Goal: Information Seeking & Learning: Learn about a topic

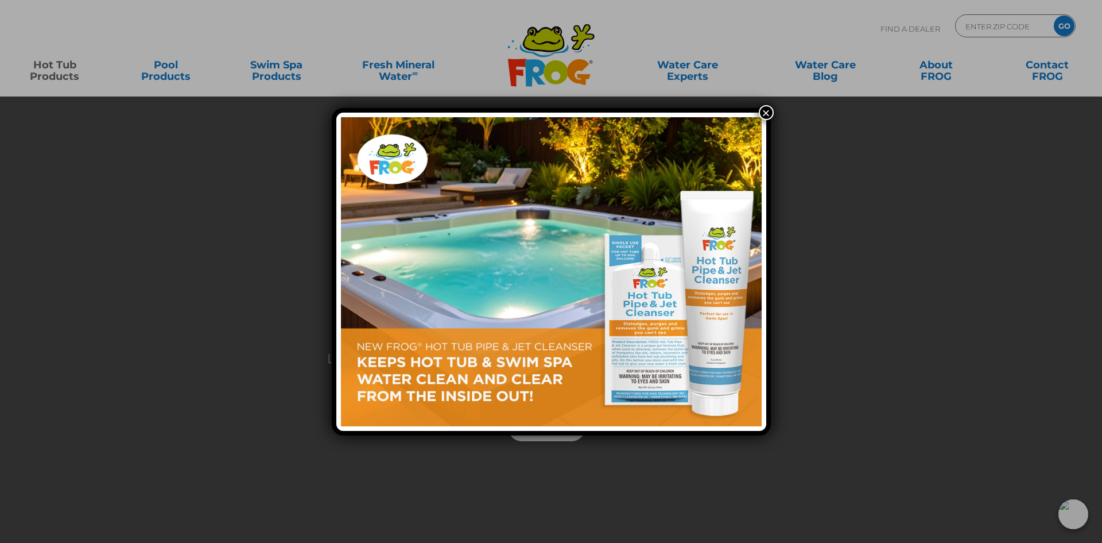
click at [208, 84] on div "×" at bounding box center [551, 271] width 1102 height 543
click at [766, 115] on button "×" at bounding box center [766, 112] width 15 height 15
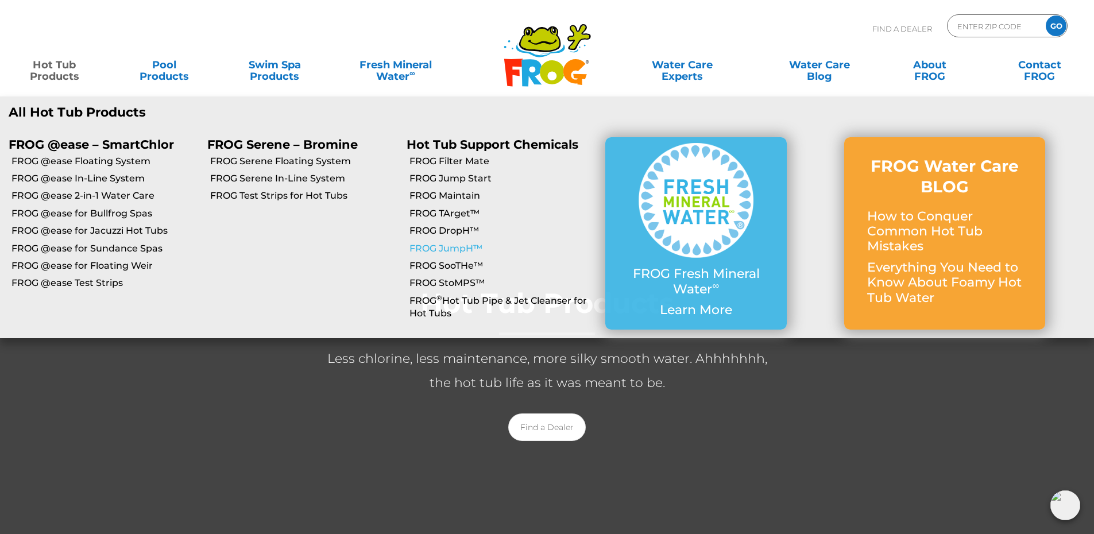
click at [451, 250] on link "FROG JumpH™" at bounding box center [502, 248] width 187 height 13
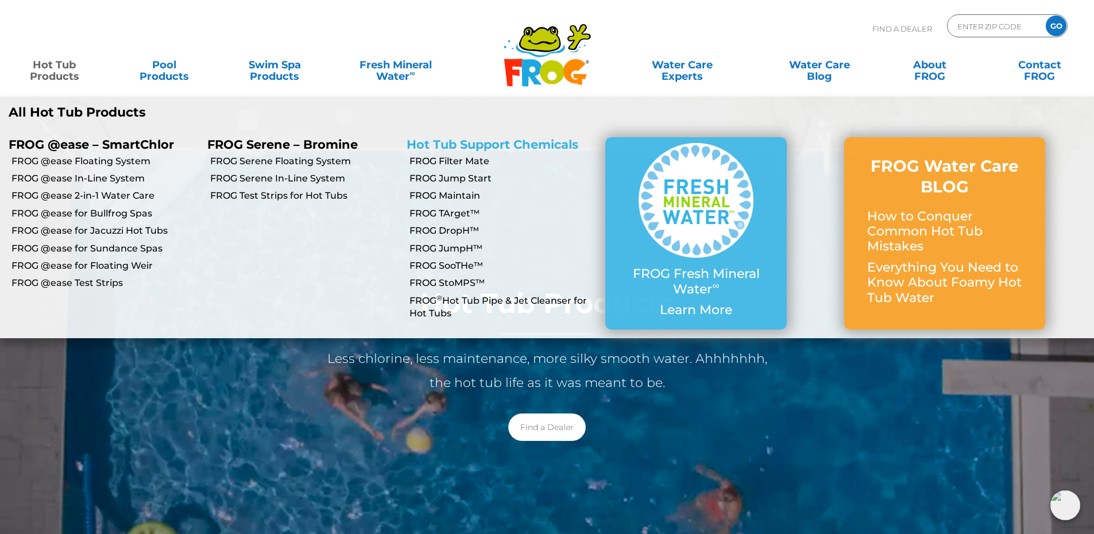
click at [517, 143] on link "Hot Tub Support Chemicals" at bounding box center [493, 144] width 172 height 14
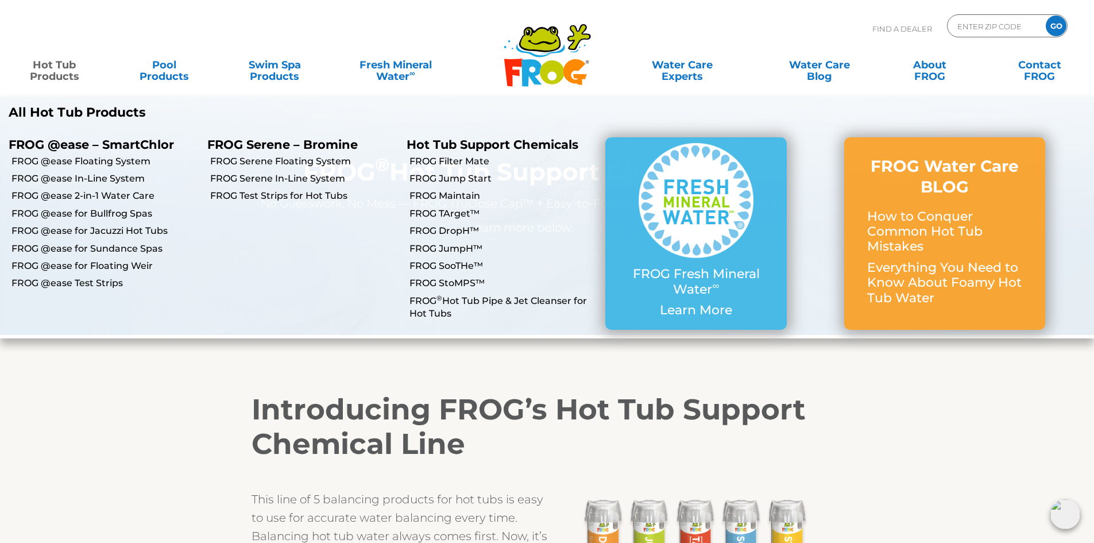
click at [65, 73] on link "Hot Tub Products" at bounding box center [54, 64] width 86 height 23
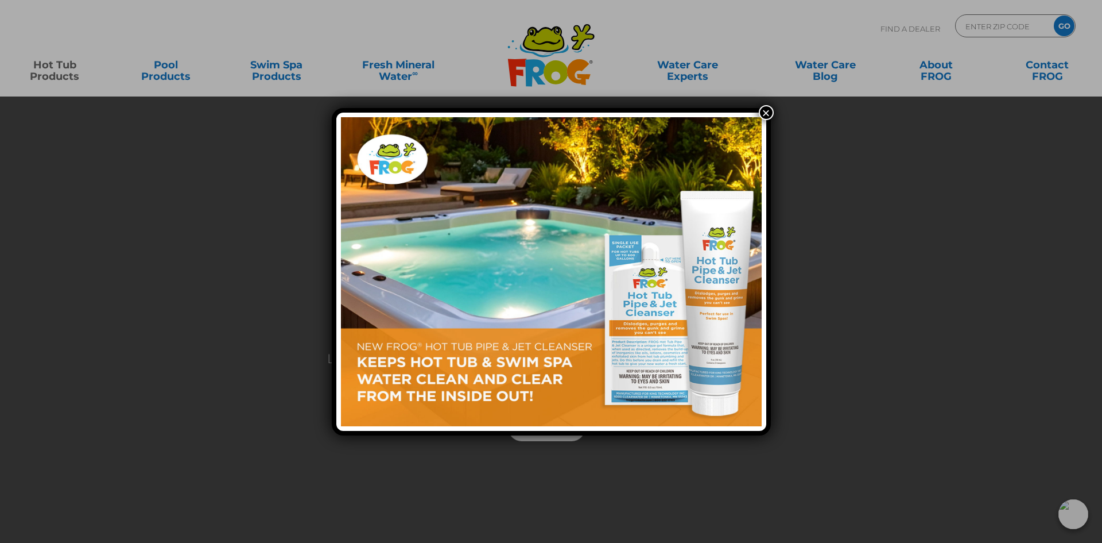
click at [770, 109] on button "×" at bounding box center [766, 112] width 15 height 15
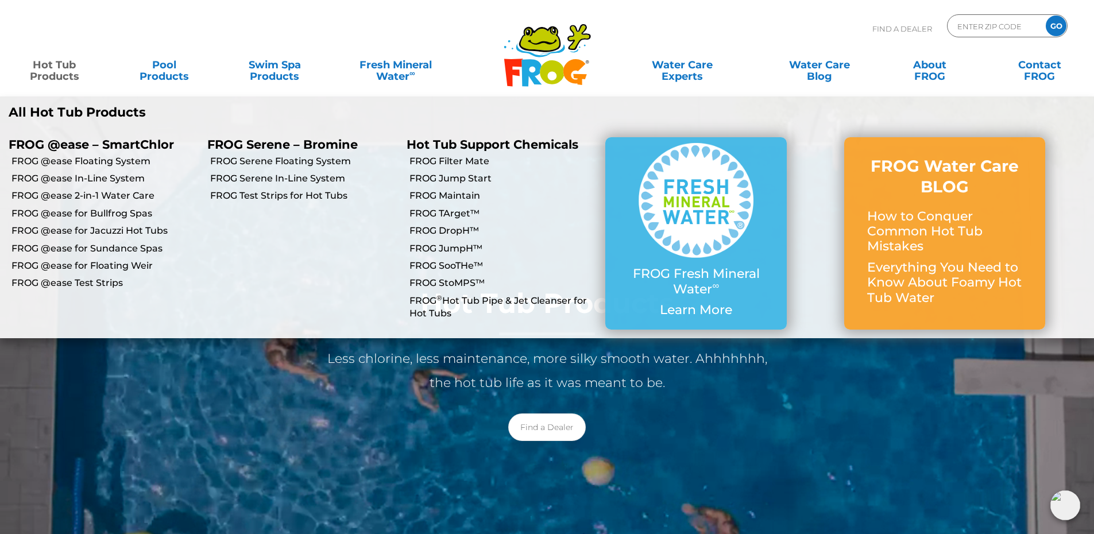
click at [44, 112] on p "All Hot Tub Products" at bounding box center [274, 112] width 530 height 15
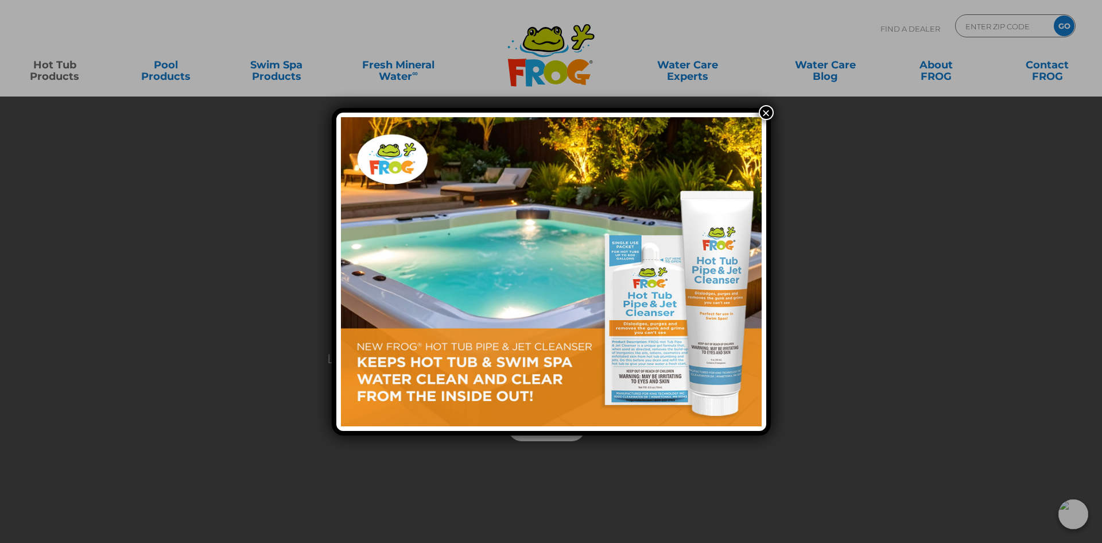
click at [768, 111] on button "×" at bounding box center [766, 112] width 15 height 15
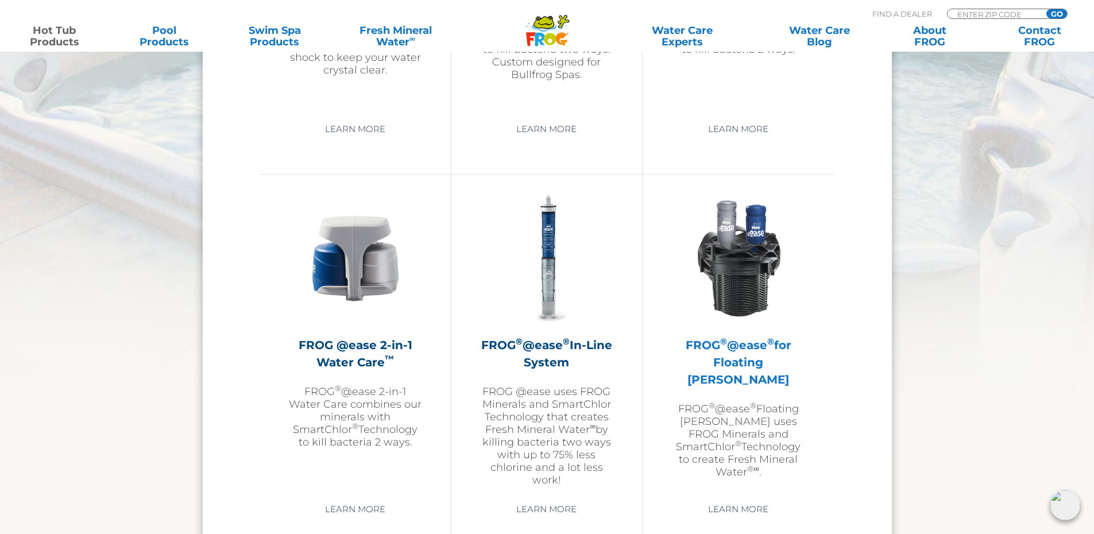
scroll to position [1665, 0]
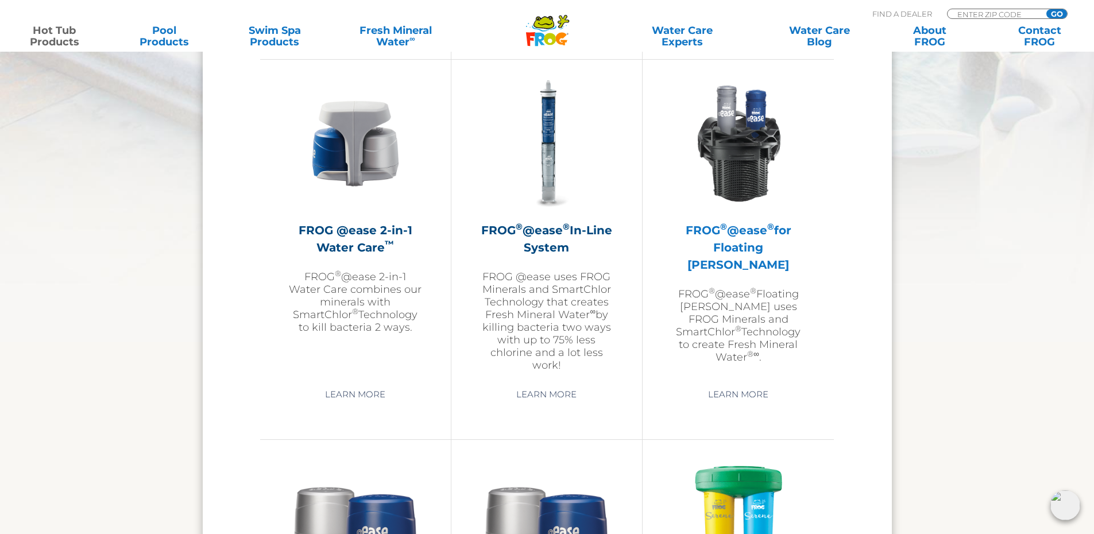
click at [738, 167] on img at bounding box center [738, 143] width 133 height 133
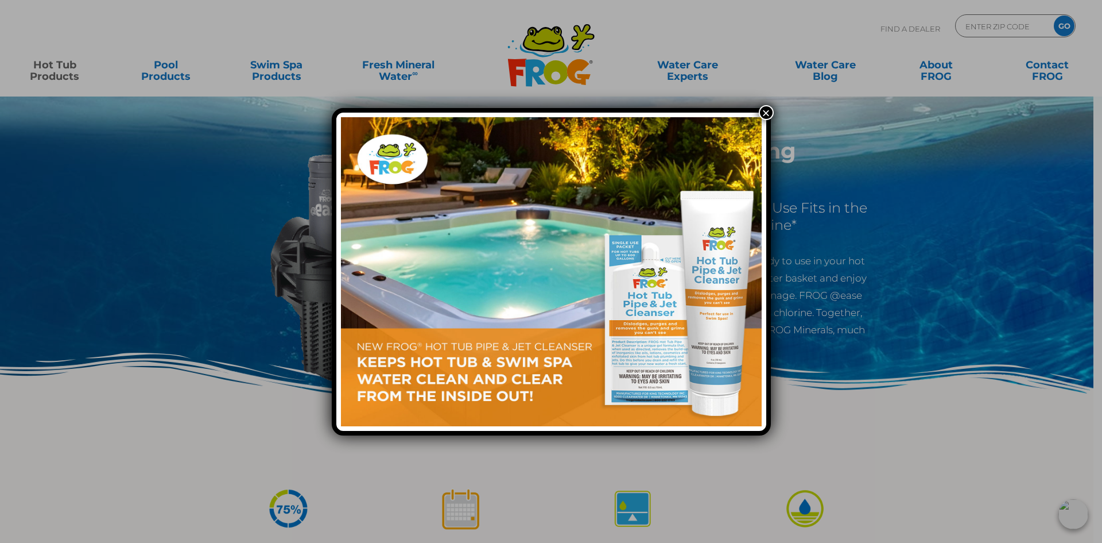
click at [770, 111] on button "×" at bounding box center [766, 112] width 15 height 15
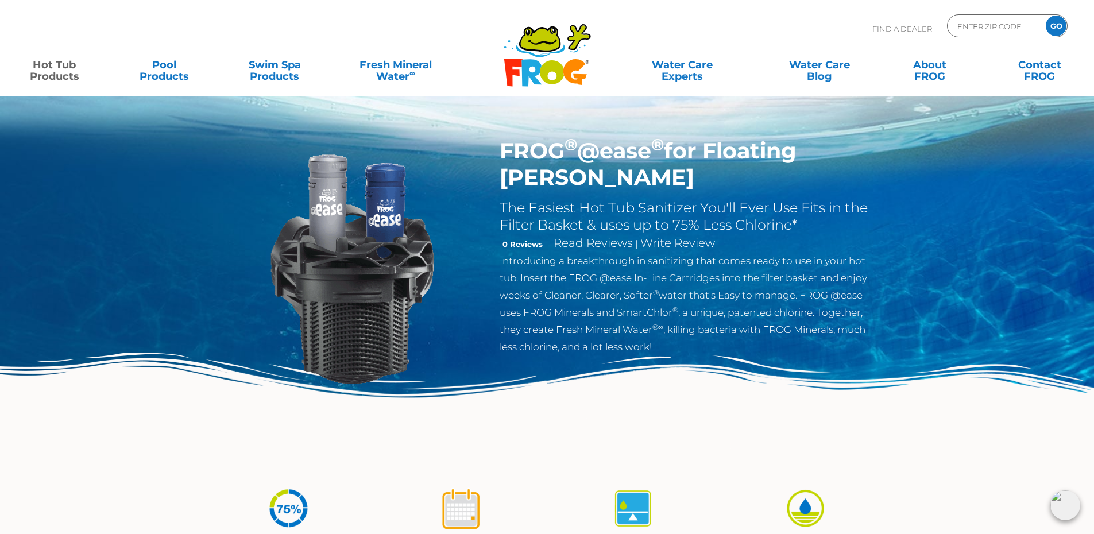
drag, startPoint x: 525, startPoint y: 306, endPoint x: 523, endPoint y: 299, distance: 7.8
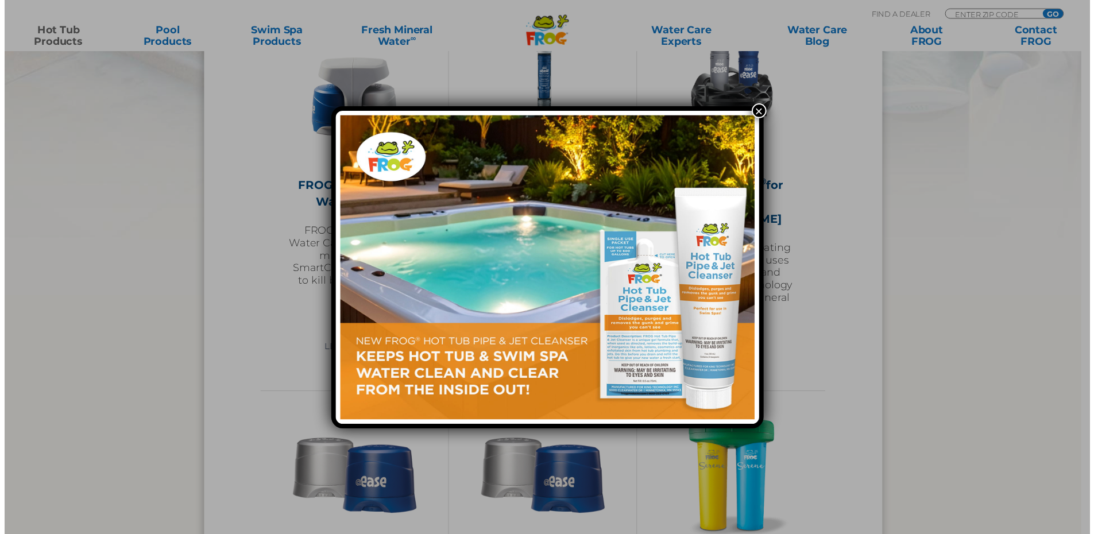
scroll to position [1665, 0]
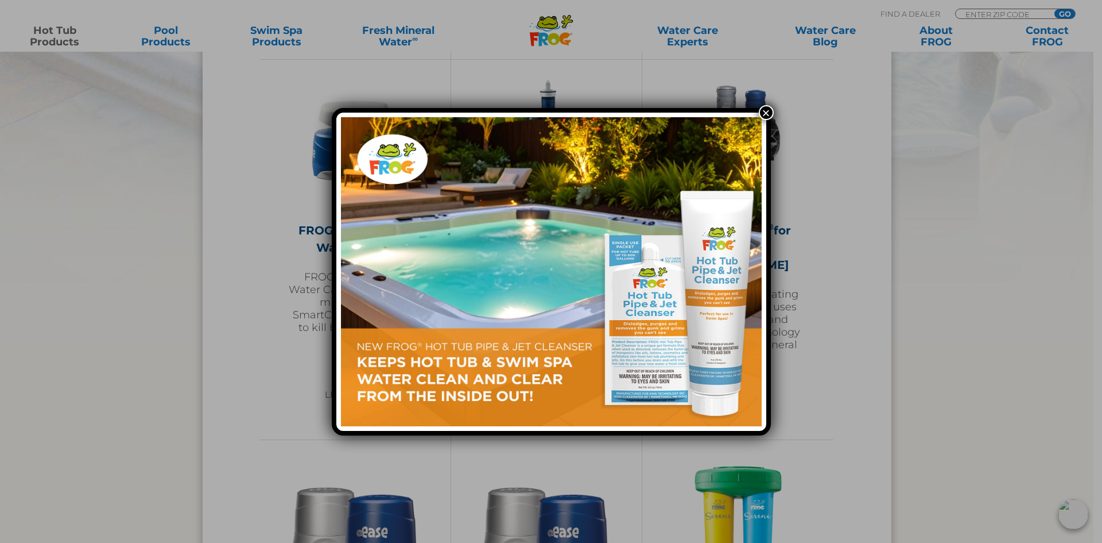
click at [768, 112] on button "×" at bounding box center [766, 112] width 15 height 15
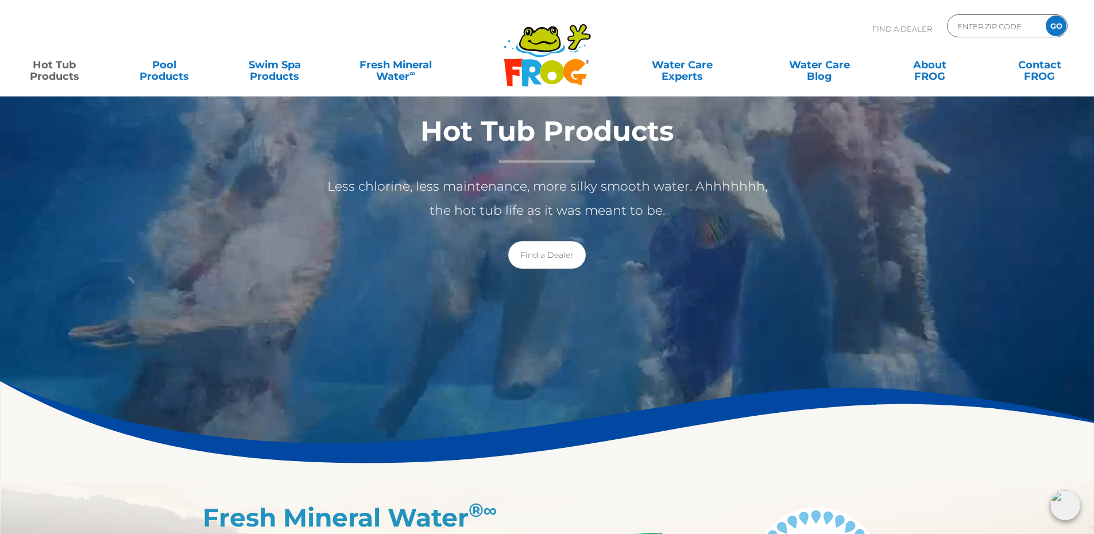
scroll to position [0, 0]
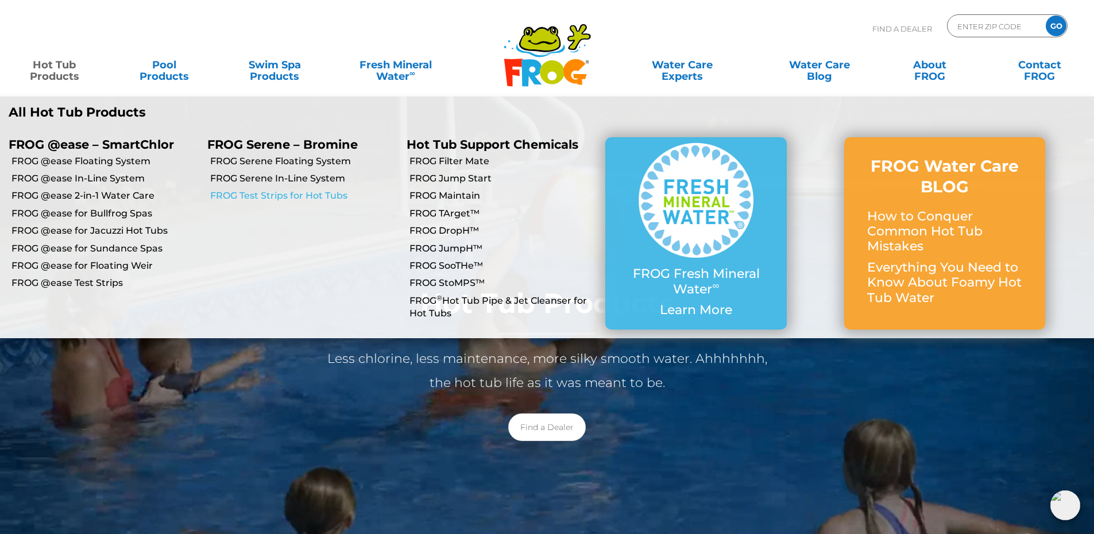
click at [294, 196] on link "FROG Test Strips for Hot Tubs" at bounding box center [303, 195] width 187 height 13
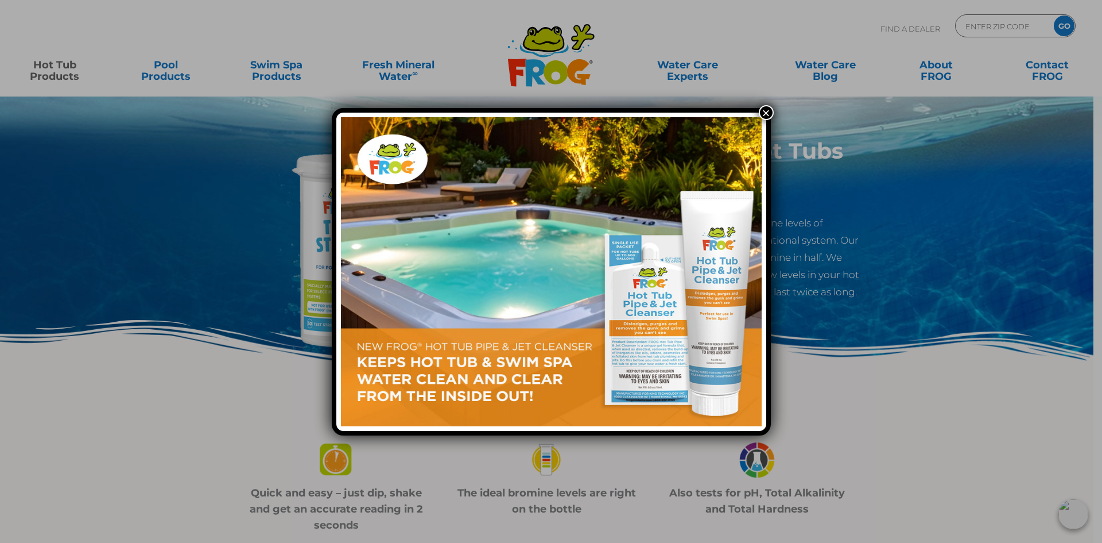
click at [768, 114] on button "×" at bounding box center [766, 112] width 15 height 15
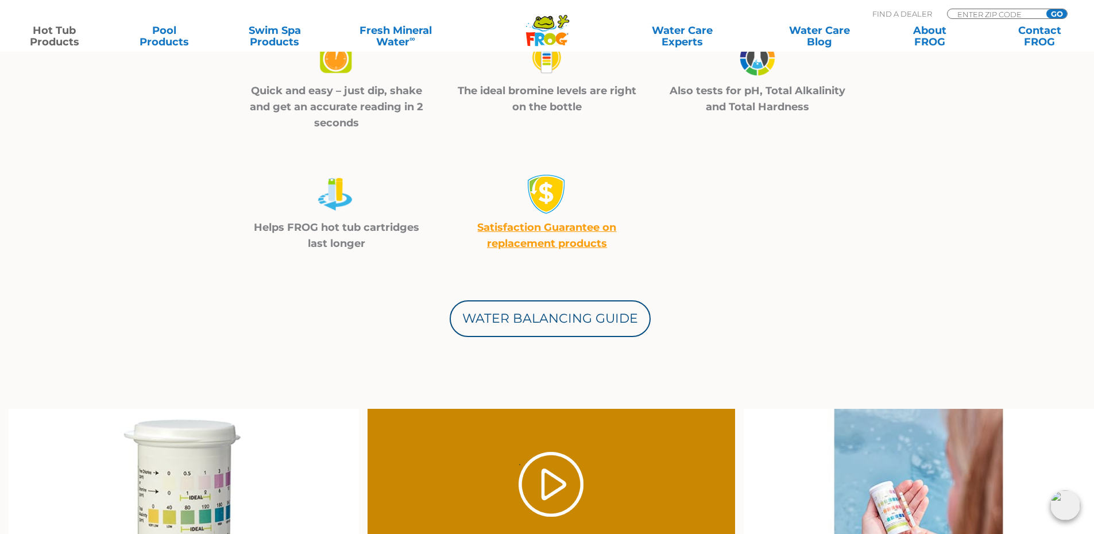
scroll to position [230, 0]
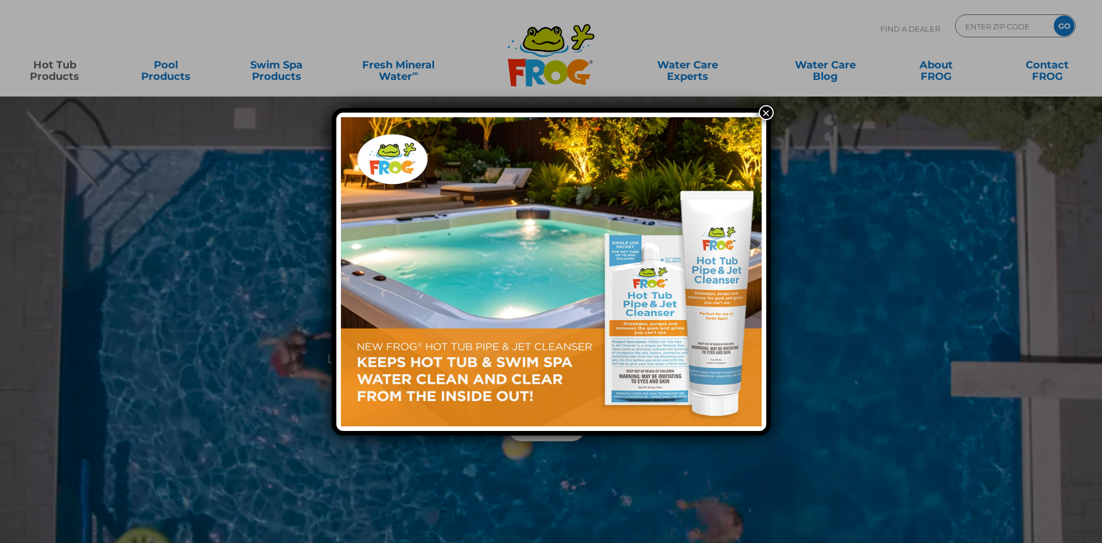
click at [766, 107] on button "×" at bounding box center [766, 112] width 15 height 15
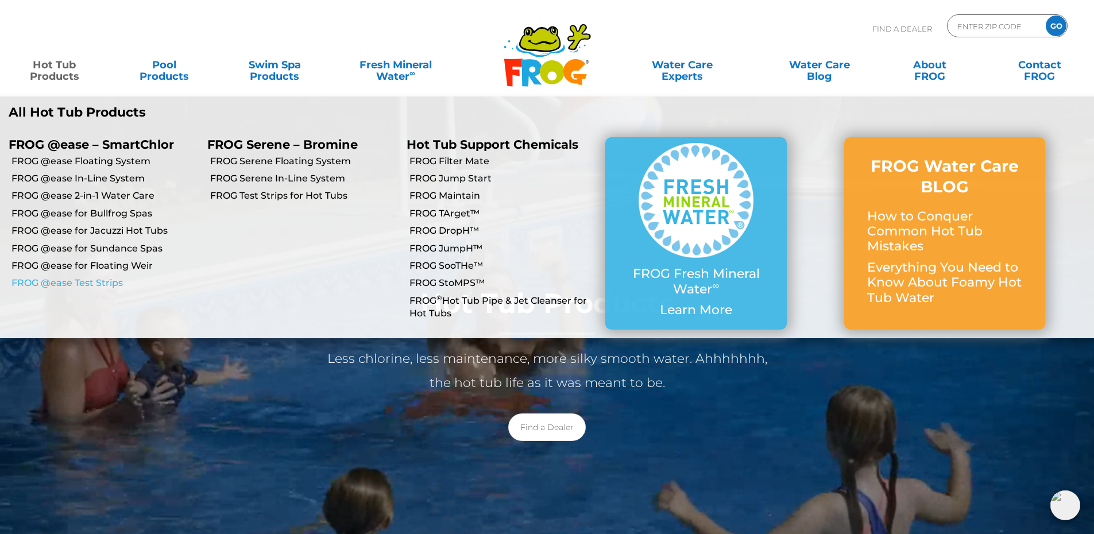
click at [88, 285] on link "FROG @ease Test Strips" at bounding box center [104, 283] width 187 height 13
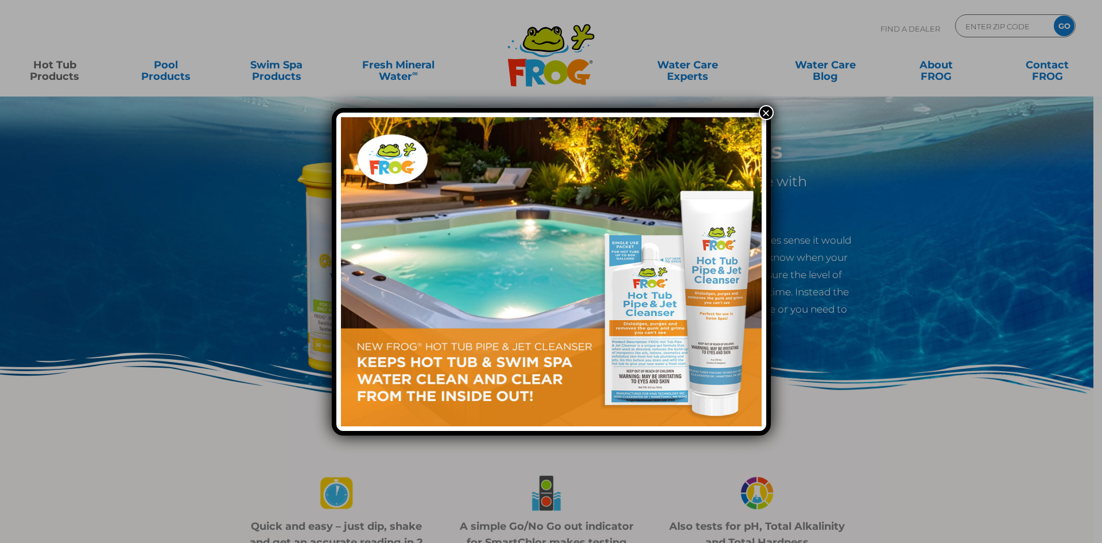
click at [768, 110] on button "×" at bounding box center [766, 112] width 15 height 15
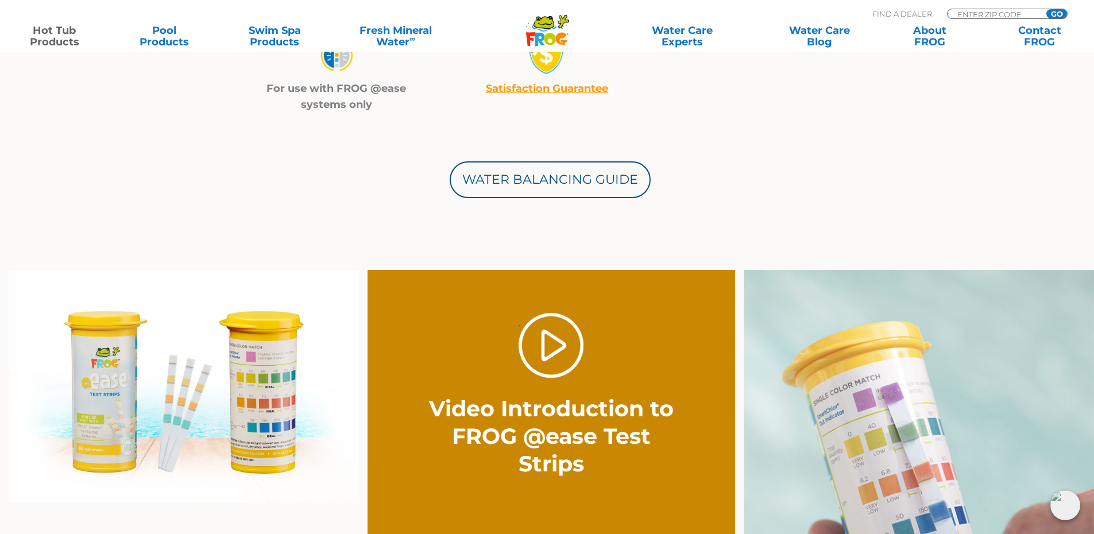
scroll to position [632, 0]
